Goal: Task Accomplishment & Management: Manage account settings

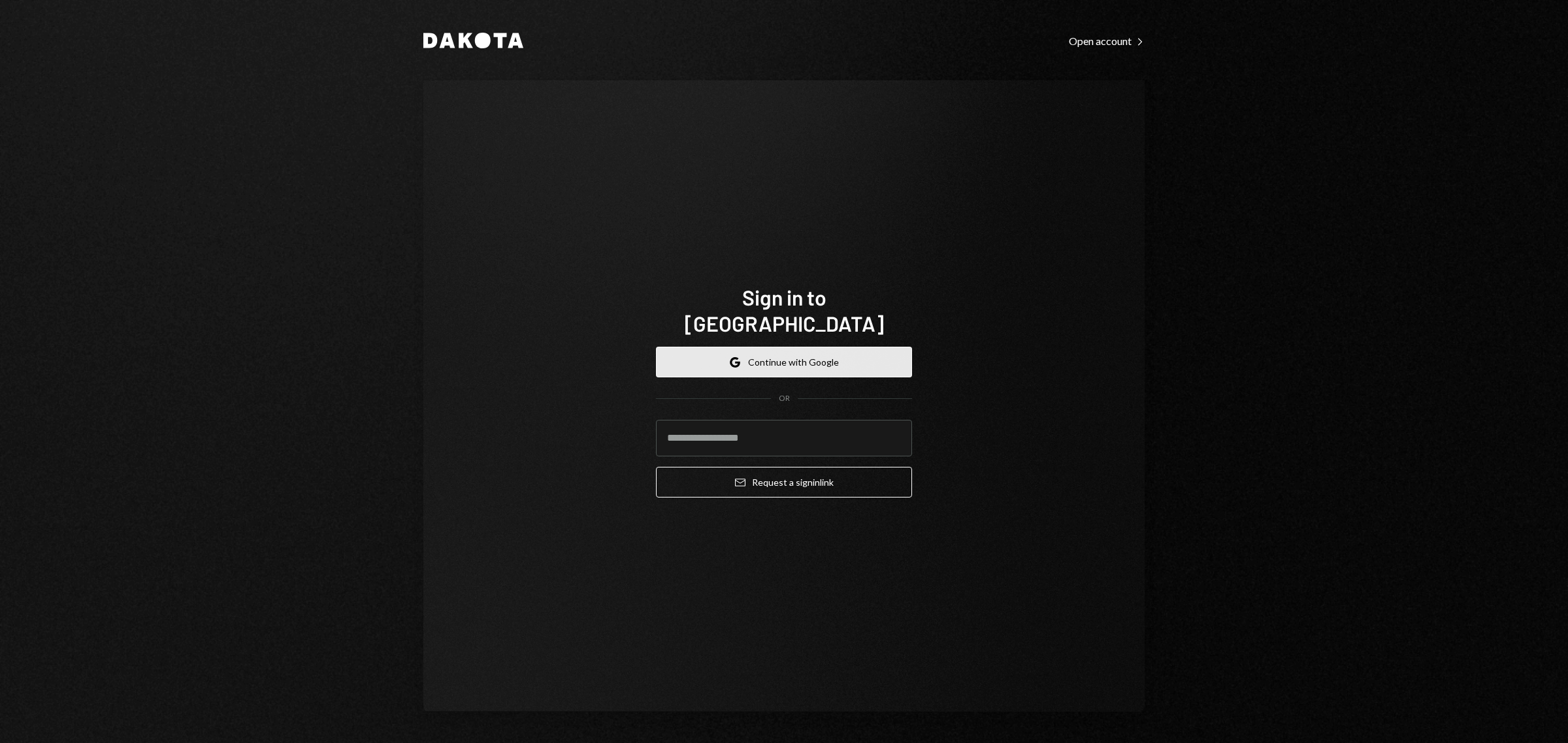
click at [760, 354] on button "Google Continue with Google" at bounding box center [784, 362] width 256 height 31
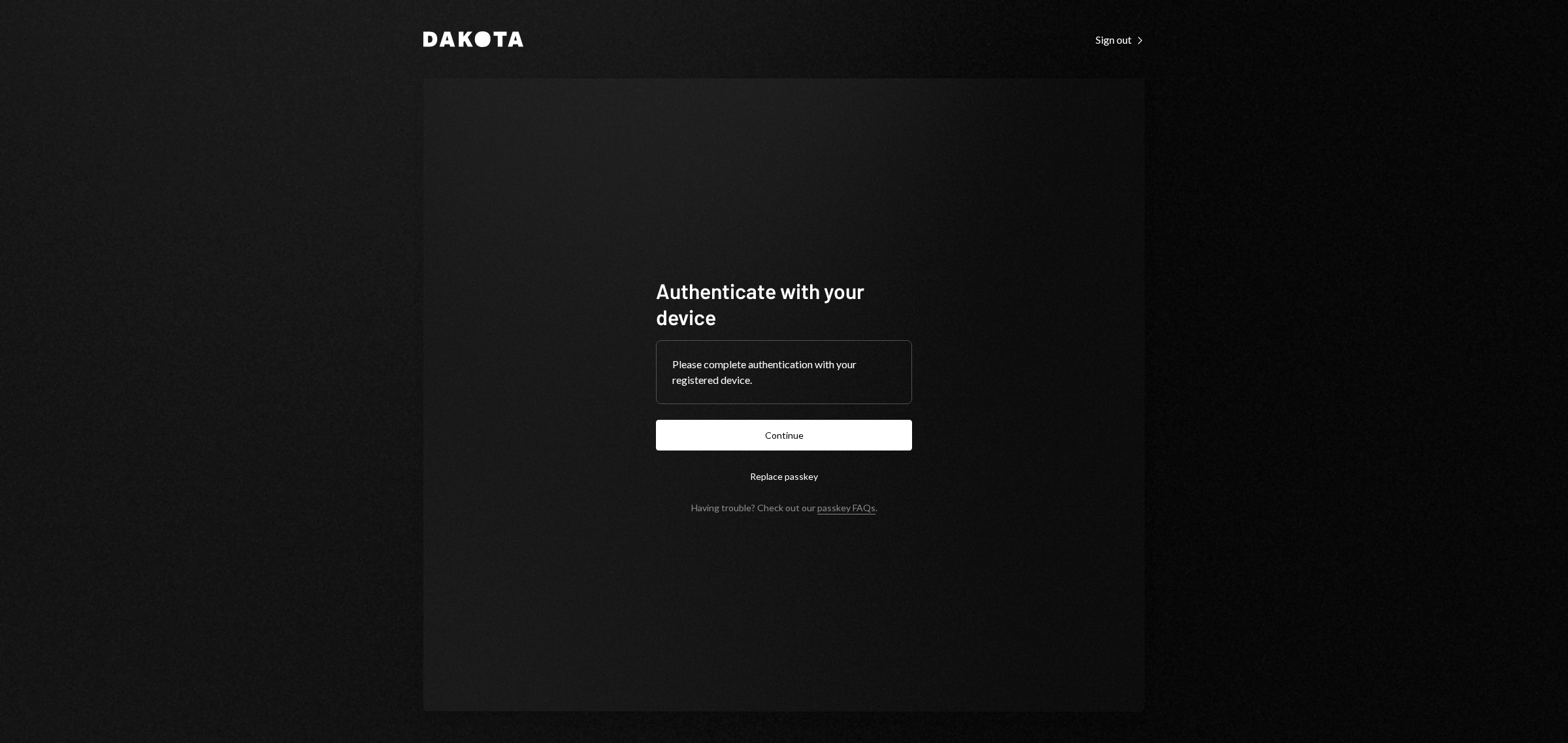
click at [789, 443] on button "Continue" at bounding box center [784, 435] width 256 height 31
click at [823, 438] on button "Continue" at bounding box center [784, 435] width 256 height 31
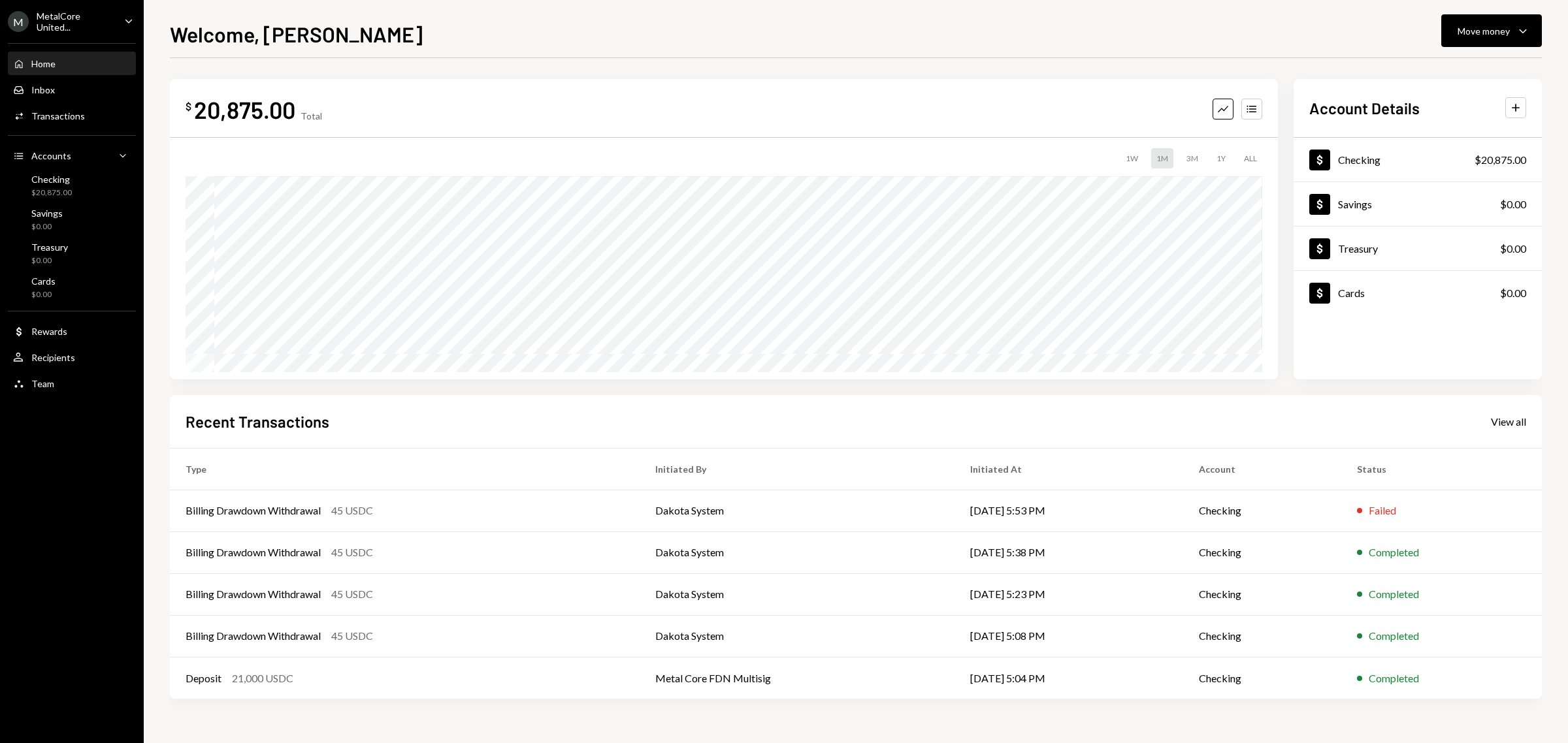
click at [83, 17] on div "MetalCore United..." at bounding box center [75, 21] width 77 height 22
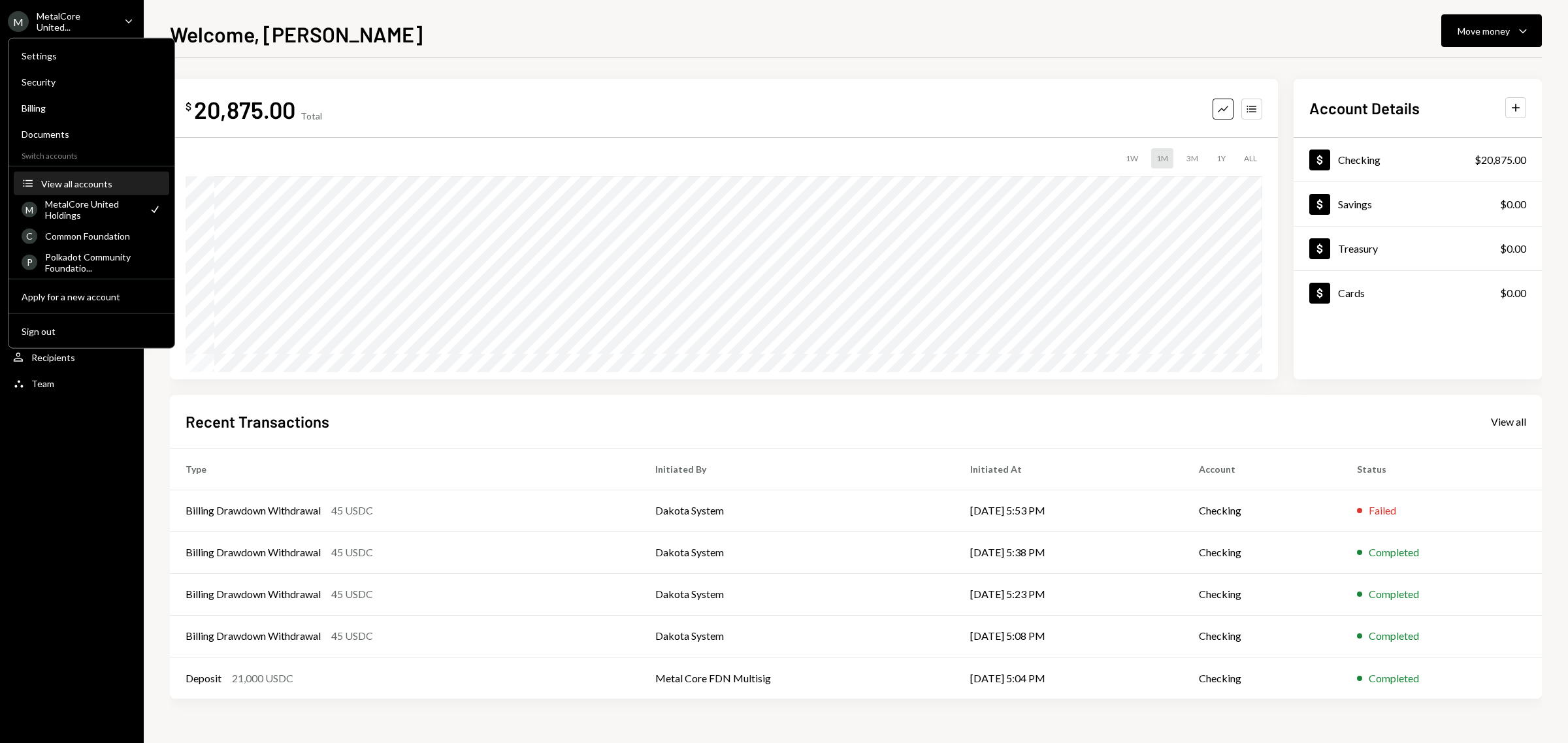
click at [114, 180] on div "View all accounts" at bounding box center [101, 183] width 120 height 12
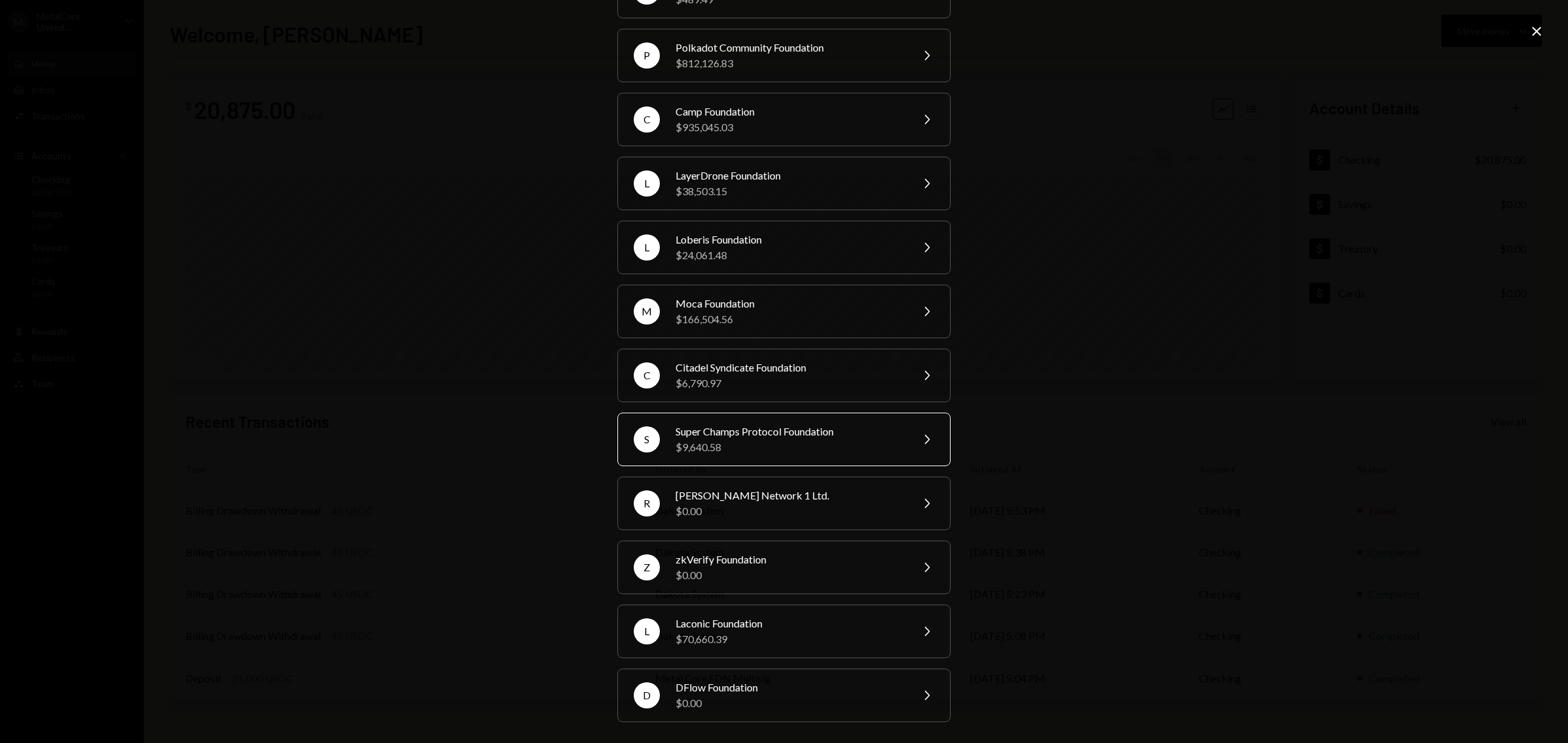
scroll to position [157, 0]
click at [798, 381] on div "$6,790.97" at bounding box center [788, 383] width 228 height 15
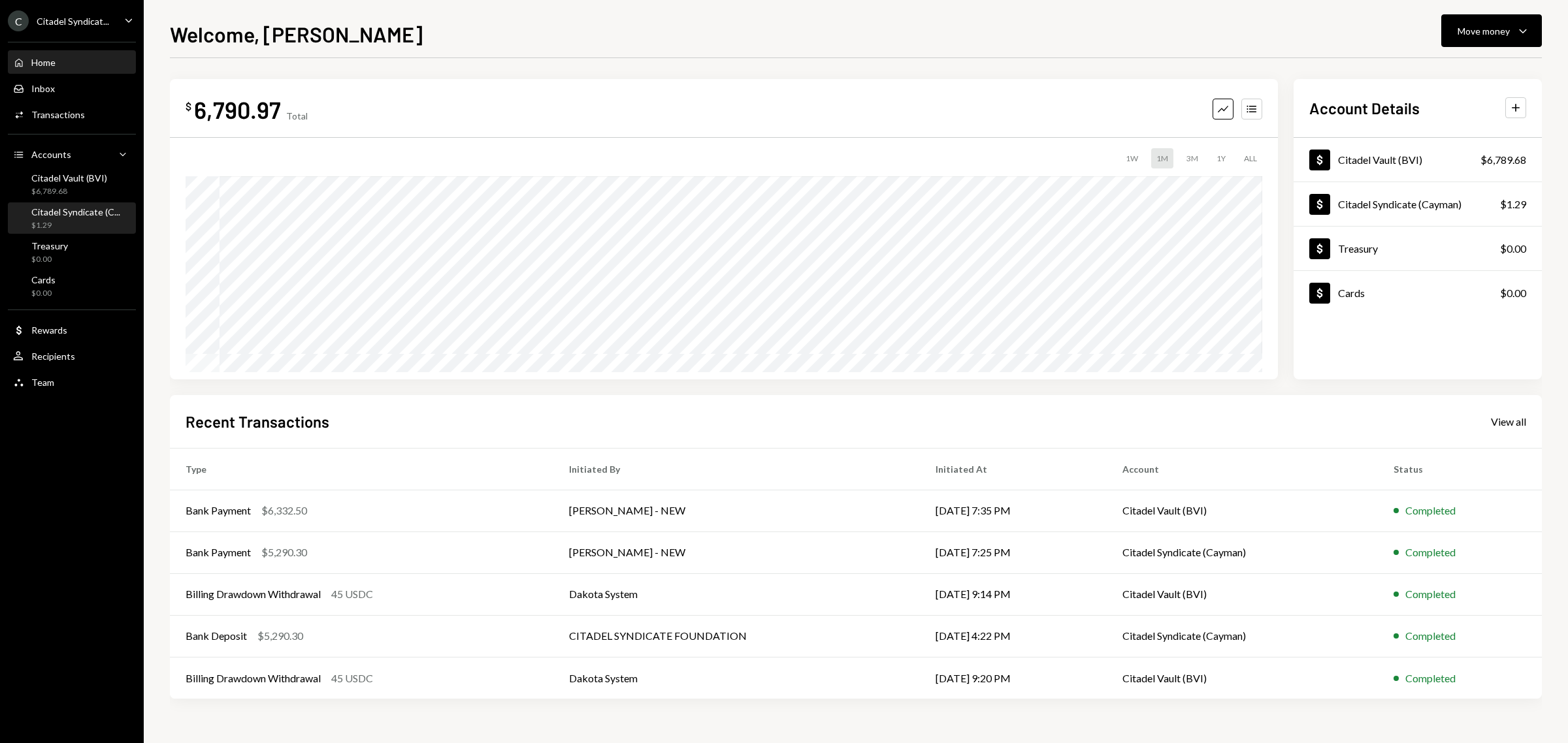
click at [72, 214] on div "Citadel Syndicate (C..." at bounding box center [76, 212] width 89 height 12
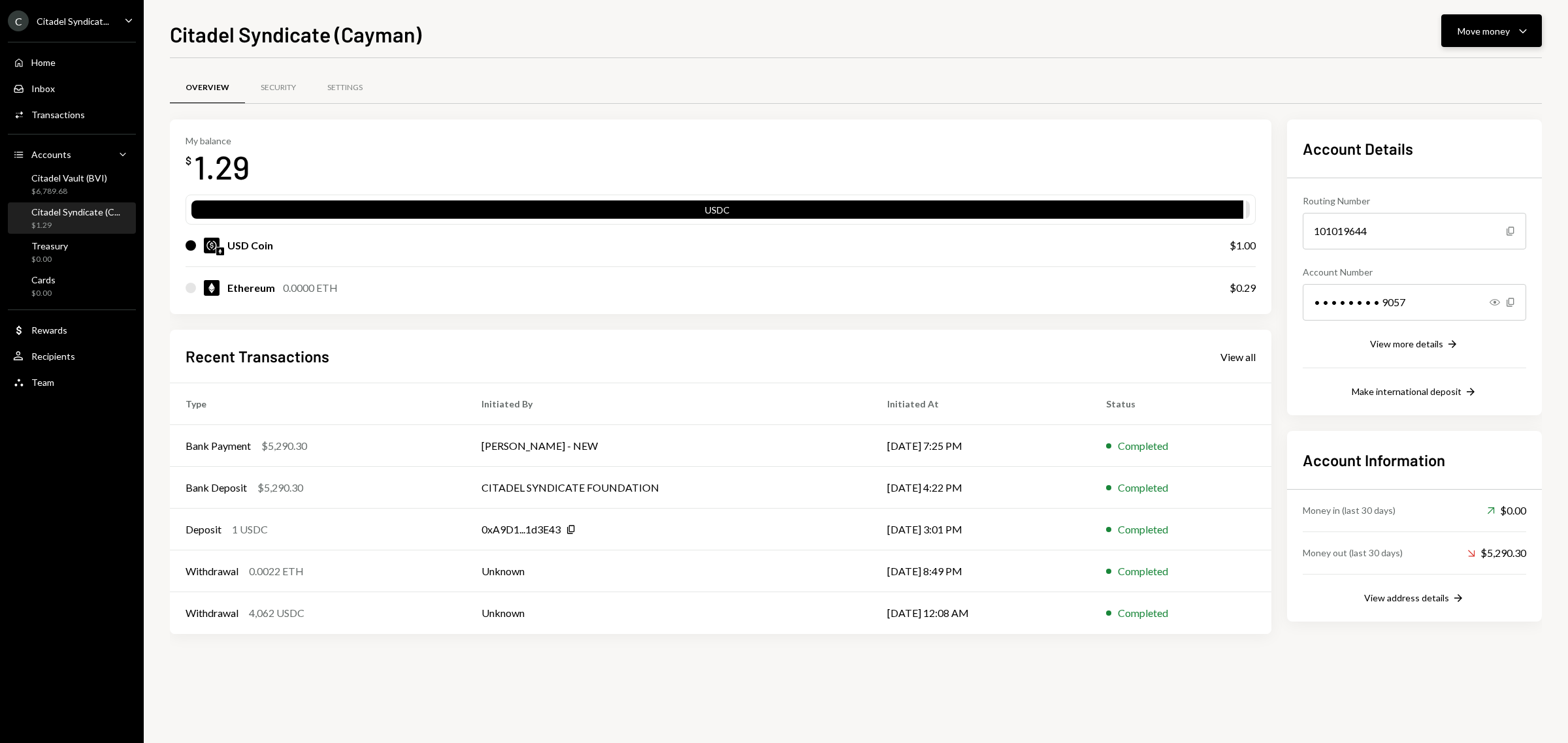
click at [1500, 36] on div "Move money" at bounding box center [1484, 31] width 52 height 13
click at [1464, 133] on div "Deposit" at bounding box center [1480, 130] width 95 height 13
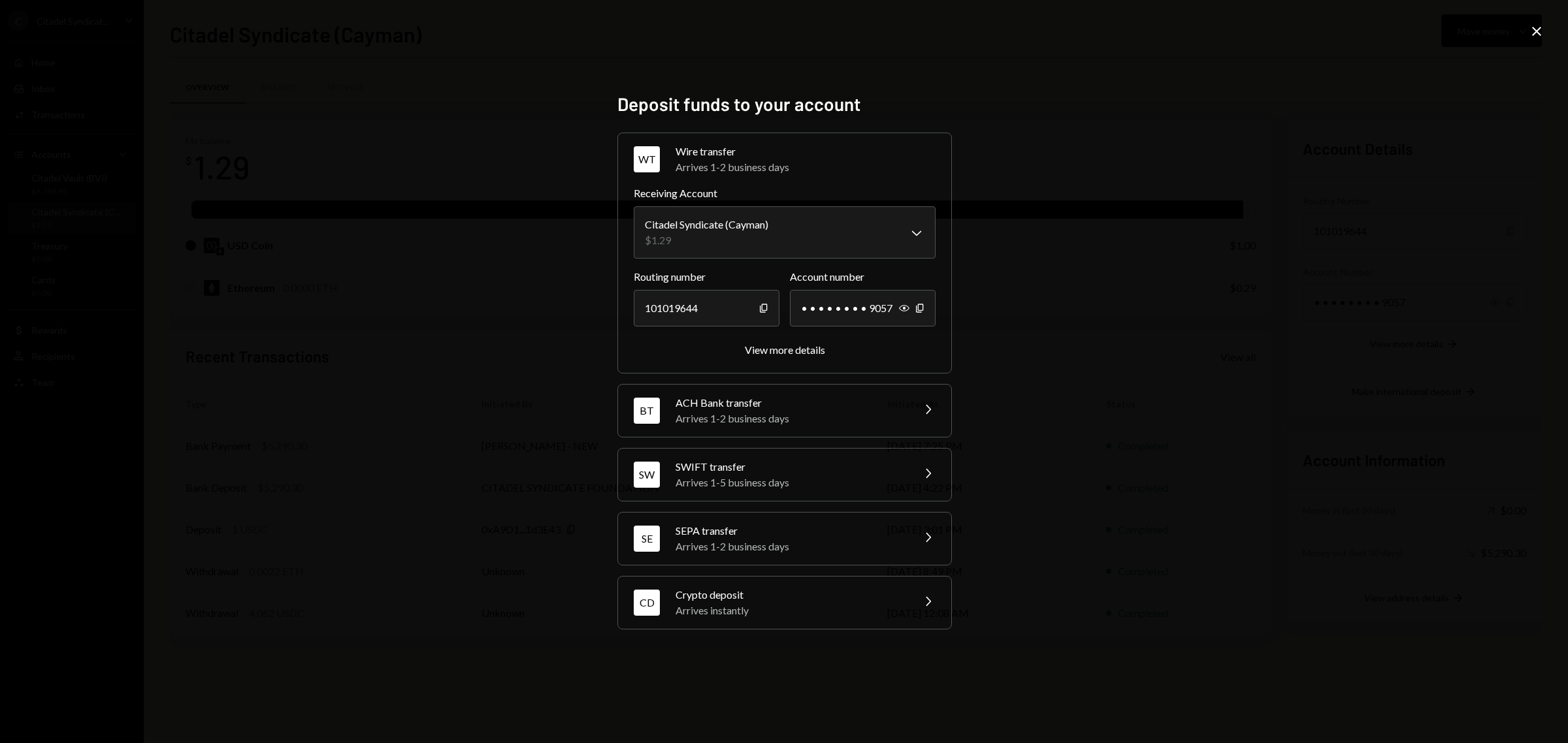
click at [797, 619] on div "CD Crypto deposit Arrives instantly Chevron Right" at bounding box center [784, 603] width 333 height 52
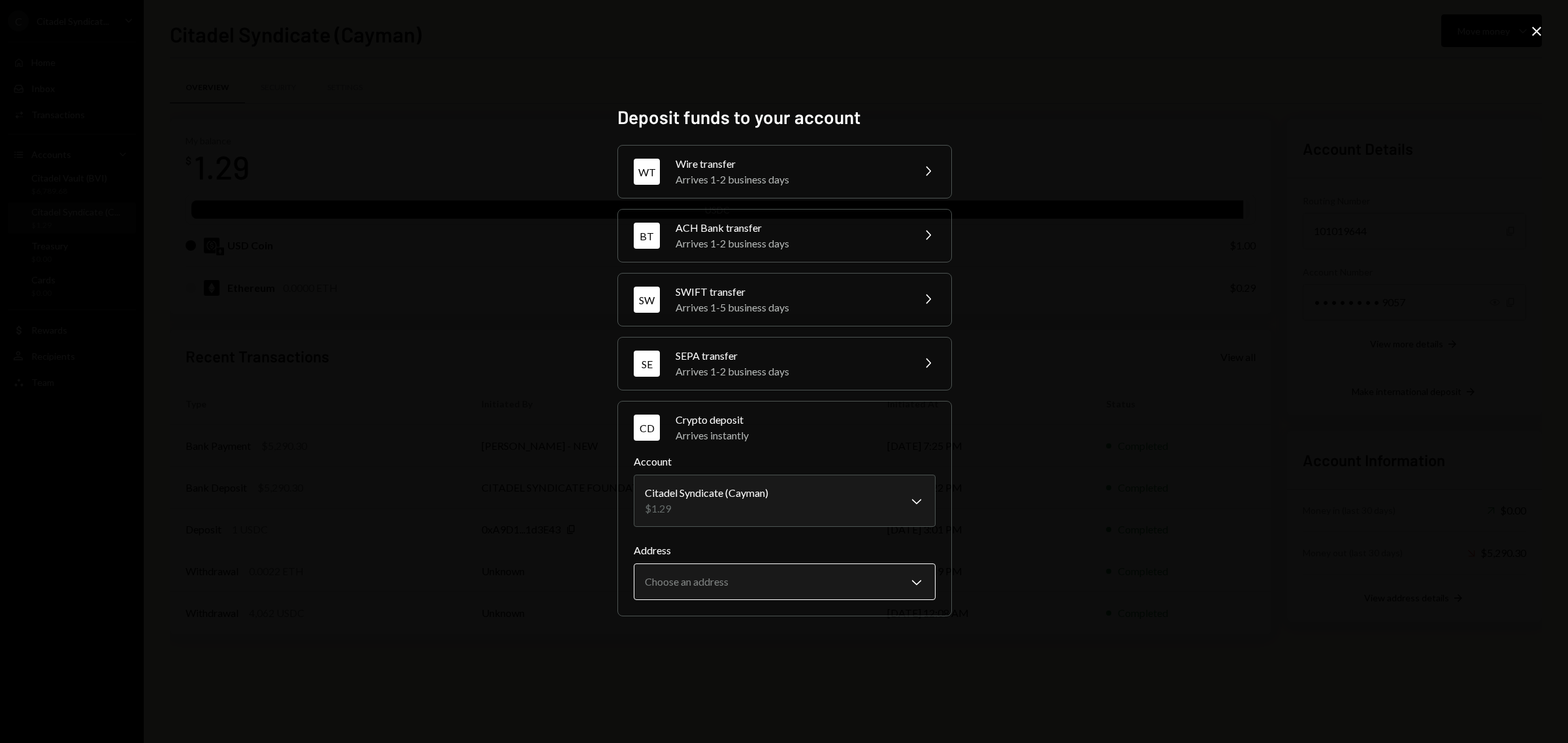
click at [907, 587] on body "C Citadel Syndicat... Caret Down Home Home Inbox Inbox Activities Transactions …" at bounding box center [784, 372] width 1568 height 743
click at [1333, 377] on div "**********" at bounding box center [784, 372] width 1568 height 743
click at [801, 498] on body "C Citadel Syndicat... Caret Down Home Home Inbox Inbox Activities Transactions …" at bounding box center [784, 372] width 1568 height 743
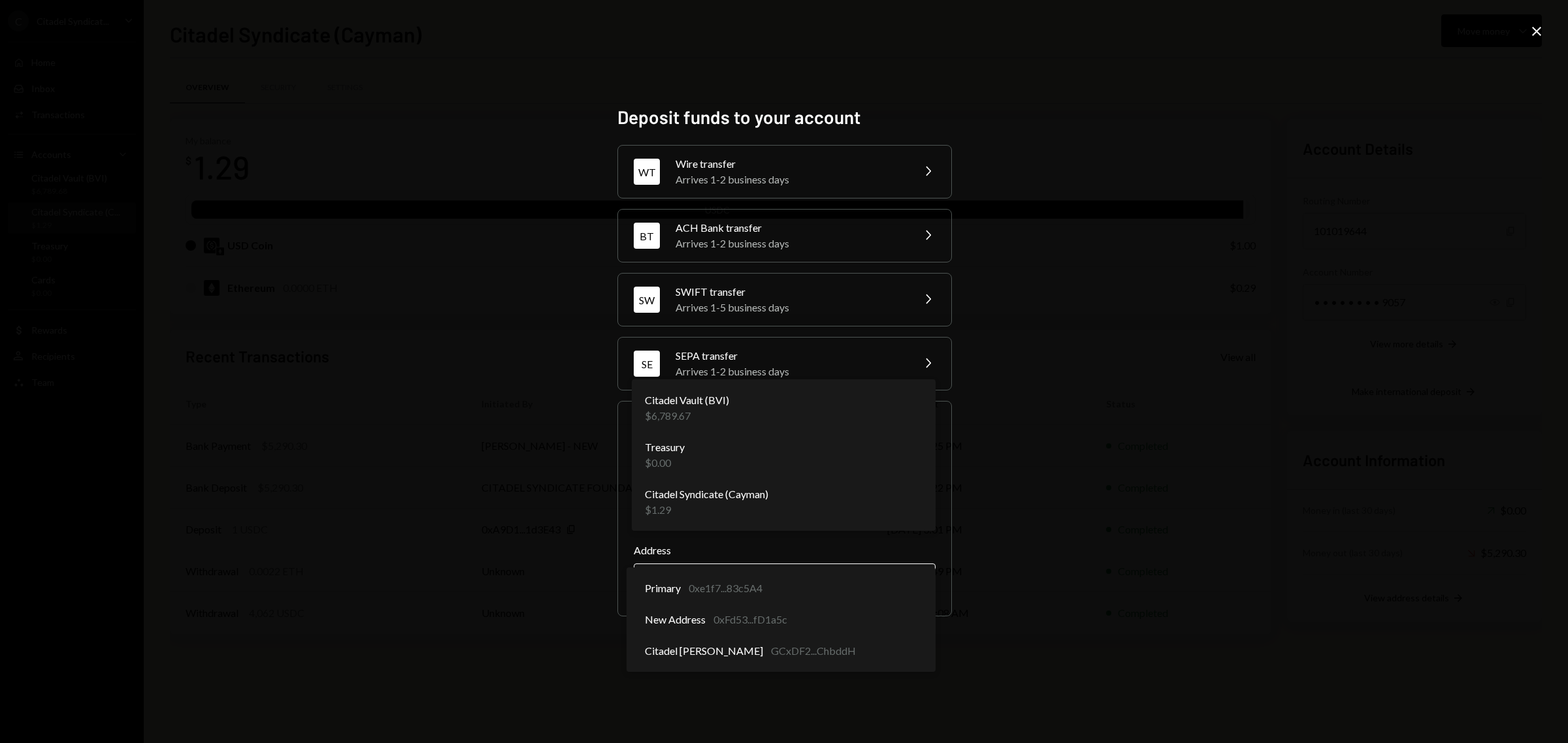
click at [811, 586] on body "C Citadel Syndicat... Caret Down Home Home Inbox Inbox Activities Transactions …" at bounding box center [784, 372] width 1568 height 743
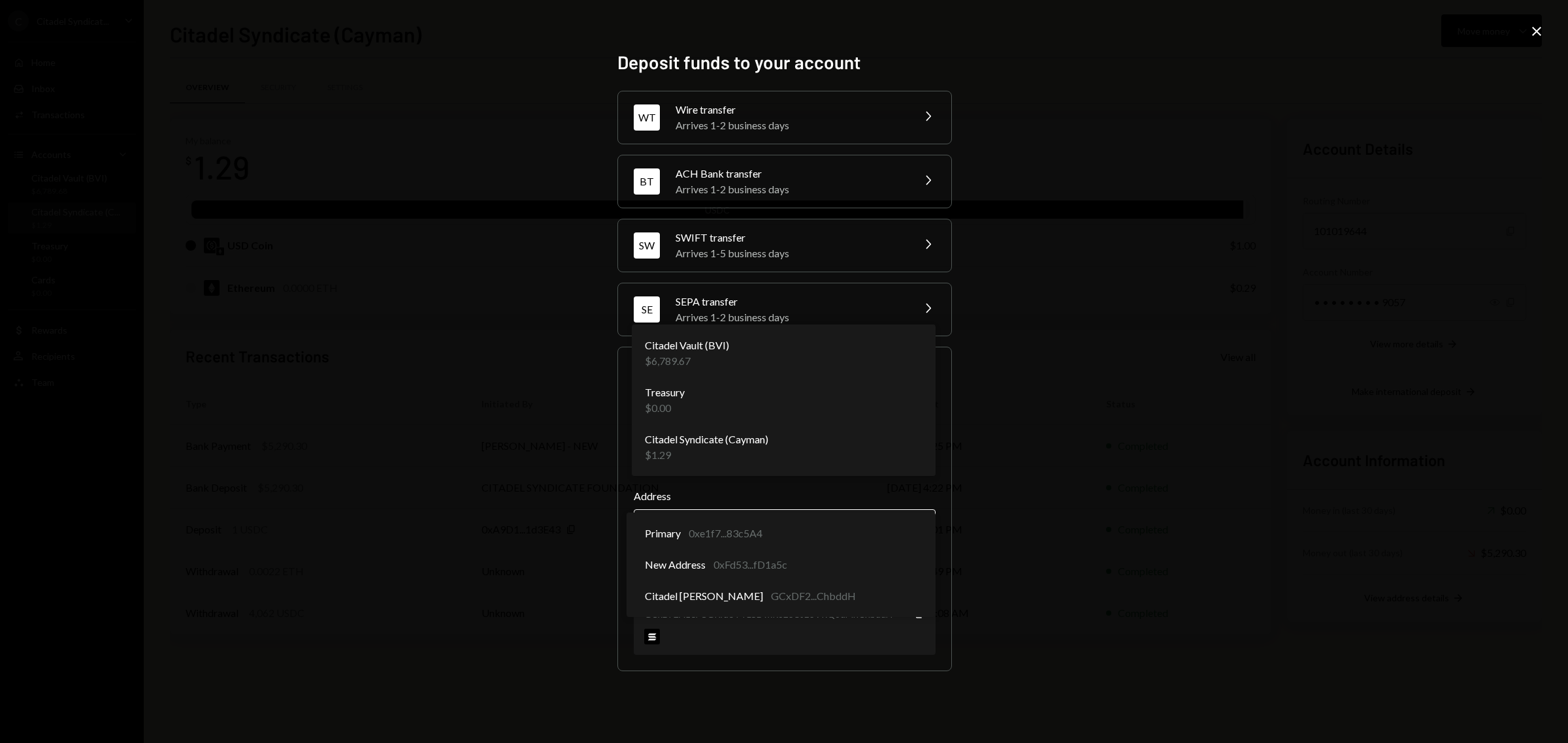
click at [890, 516] on body "C Citadel Syndicat... Caret Down Home Home Inbox Inbox Activities Transactions …" at bounding box center [784, 372] width 1568 height 743
select select "**********"
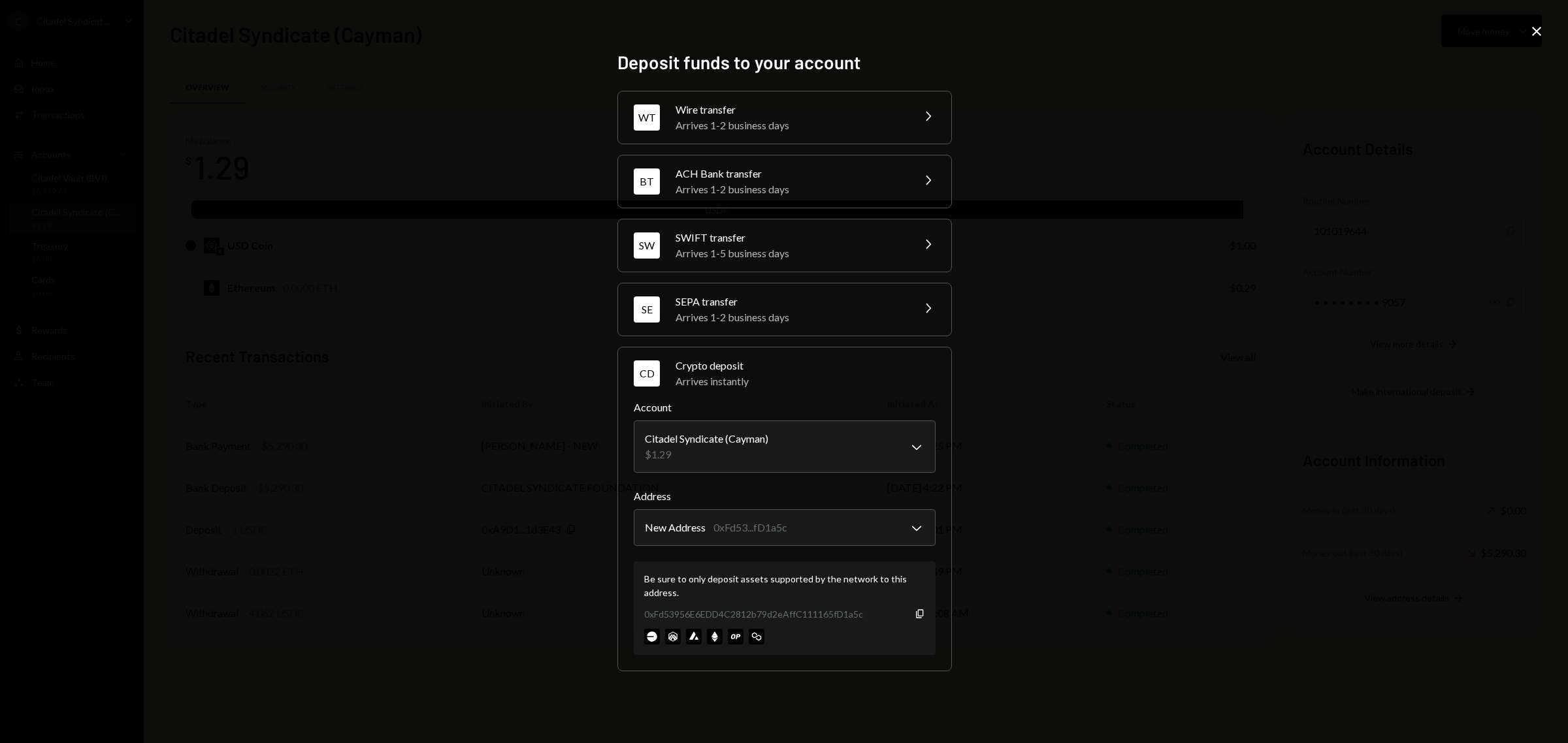
click at [1531, 28] on icon "Close" at bounding box center [1536, 31] width 15 height 15
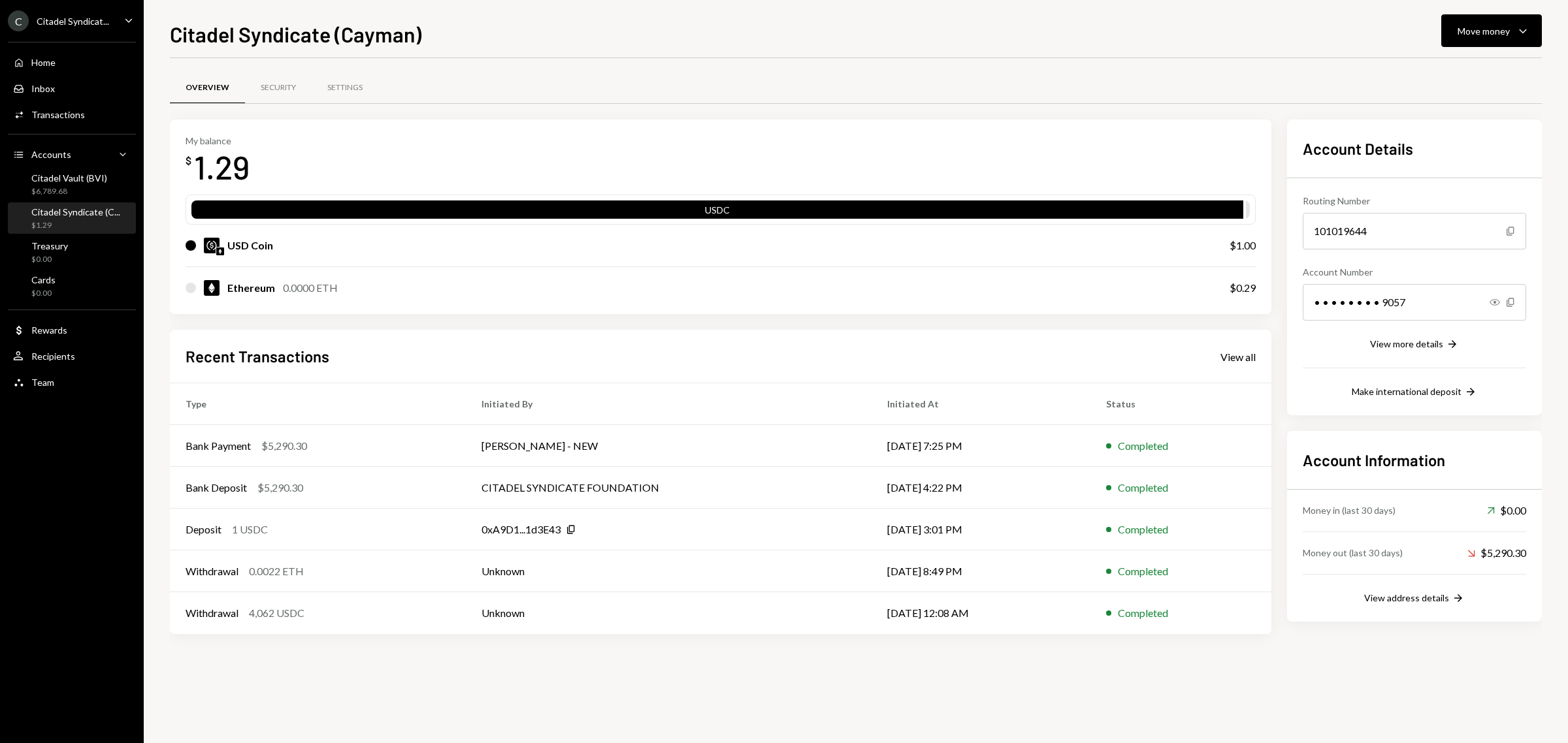
click at [114, 18] on div "C Citadel Syndicat... Caret Down" at bounding box center [72, 21] width 144 height 21
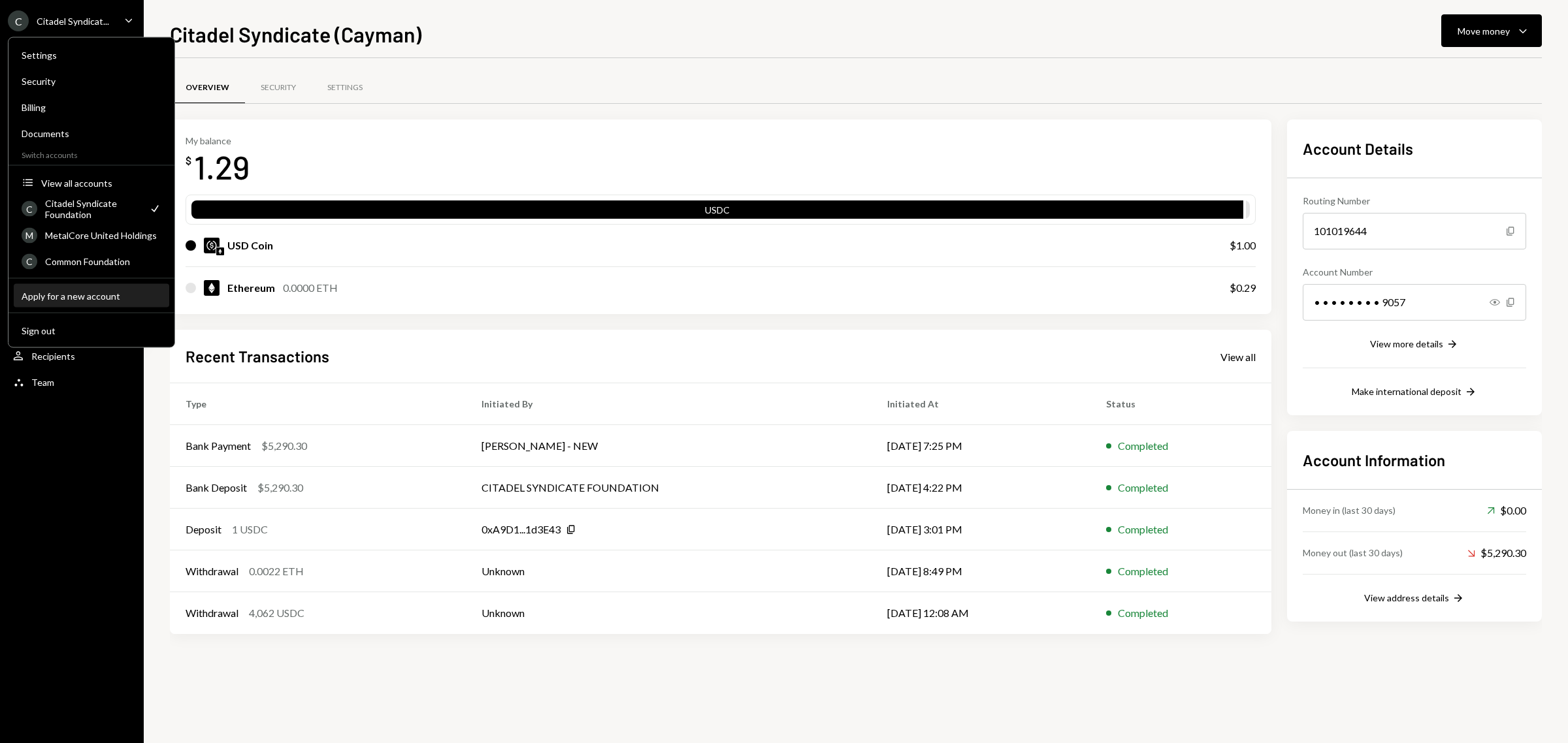
click at [79, 294] on div "Apply for a new account" at bounding box center [91, 296] width 140 height 12
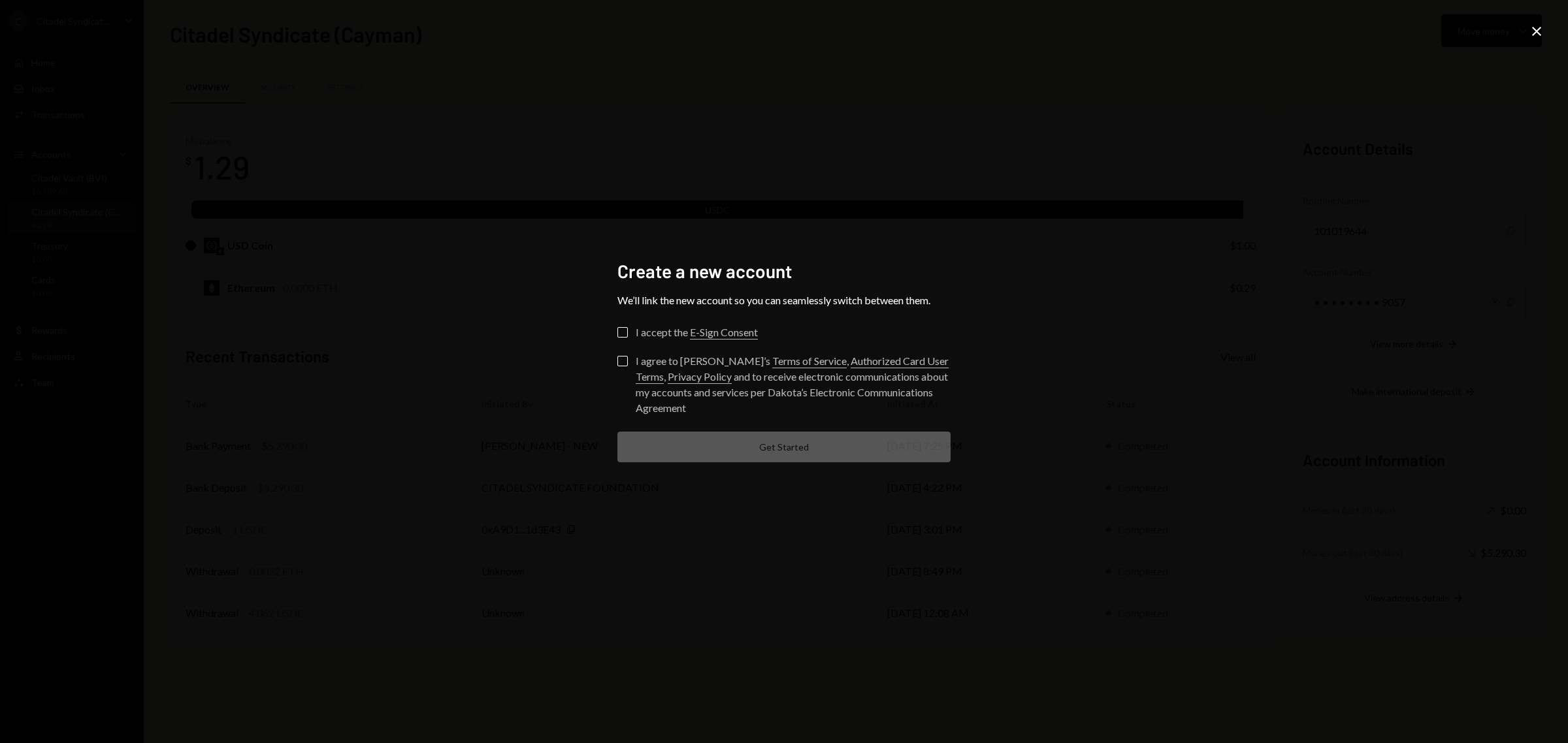
click at [1542, 33] on icon "Close" at bounding box center [1536, 31] width 15 height 15
